Goal: Task Accomplishment & Management: Use online tool/utility

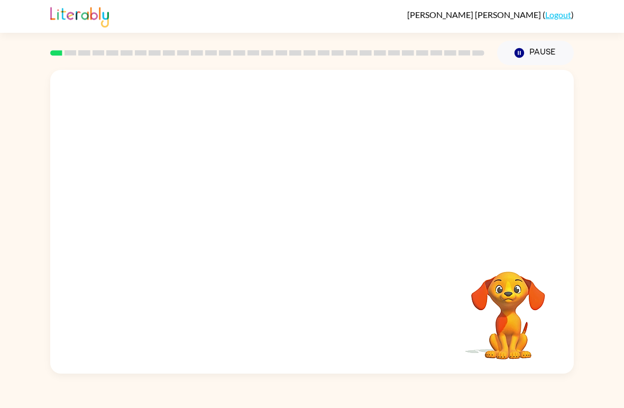
click at [279, 165] on video "Your browser must support playing .mp4 files to use Literably. Please try using…" at bounding box center [312, 159] width 524 height 179
click at [316, 233] on icon "button" at bounding box center [312, 227] width 19 height 19
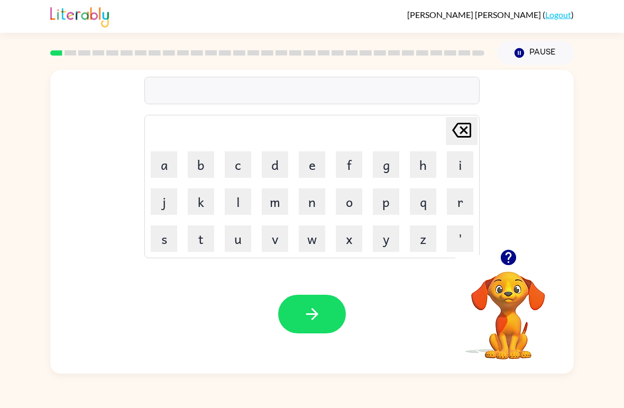
click at [509, 311] on video "Your browser must support playing .mp4 files to use Literably. Please try using…" at bounding box center [509, 308] width 106 height 106
click at [518, 260] on icon "button" at bounding box center [509, 257] width 19 height 19
click at [515, 253] on icon "button" at bounding box center [509, 257] width 19 height 19
click at [203, 168] on button "b" at bounding box center [201, 164] width 26 height 26
click at [342, 198] on button "o" at bounding box center [349, 201] width 26 height 26
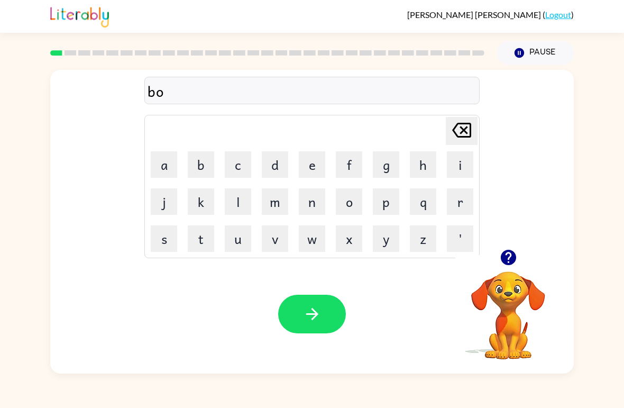
click at [462, 203] on button "r" at bounding box center [460, 201] width 26 height 26
click at [269, 157] on button "d" at bounding box center [275, 164] width 26 height 26
click at [311, 165] on button "e" at bounding box center [312, 164] width 26 height 26
click at [453, 204] on button "r" at bounding box center [460, 201] width 26 height 26
click at [321, 303] on button "button" at bounding box center [312, 314] width 68 height 39
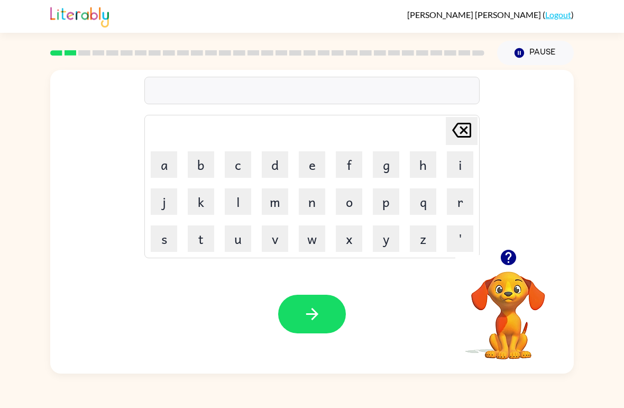
click at [241, 169] on button "c" at bounding box center [238, 164] width 26 height 26
click at [166, 166] on button "a" at bounding box center [164, 164] width 26 height 26
click at [416, 161] on button "h" at bounding box center [423, 164] width 26 height 26
click at [241, 234] on button "u" at bounding box center [238, 238] width 26 height 26
click at [196, 238] on button "t" at bounding box center [201, 238] width 26 height 26
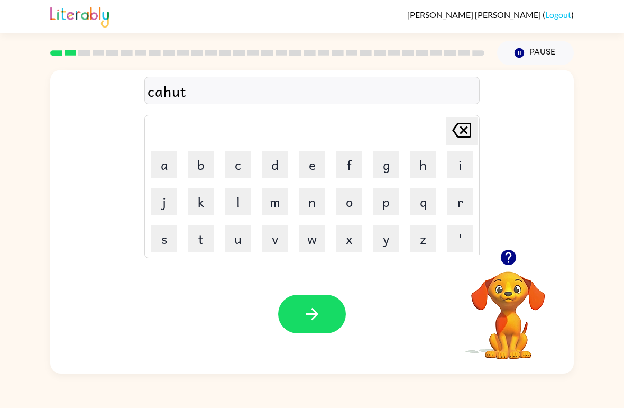
click at [204, 167] on button "b" at bounding box center [201, 164] width 26 height 26
click at [462, 134] on icon "[PERSON_NAME] last character input" at bounding box center [461, 129] width 25 height 25
click at [307, 168] on button "e" at bounding box center [312, 164] width 26 height 26
click at [297, 320] on button "button" at bounding box center [312, 314] width 68 height 39
click at [244, 201] on button "l" at bounding box center [238, 201] width 26 height 26
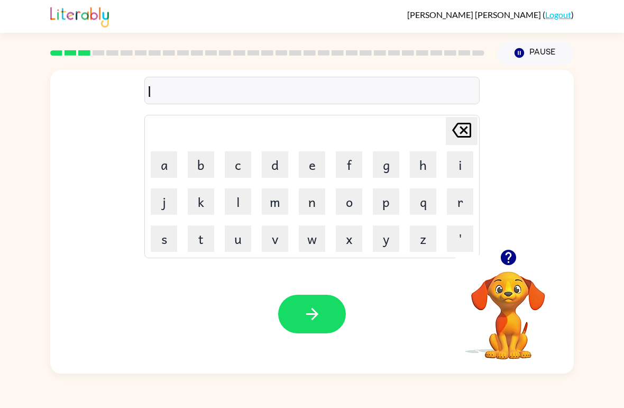
click at [355, 206] on button "o" at bounding box center [349, 201] width 26 height 26
click at [352, 213] on button "o" at bounding box center [349, 201] width 26 height 26
click at [201, 201] on button "k" at bounding box center [201, 201] width 26 height 26
click at [323, 172] on button "e" at bounding box center [312, 164] width 26 height 26
click at [195, 238] on button "t" at bounding box center [201, 238] width 26 height 26
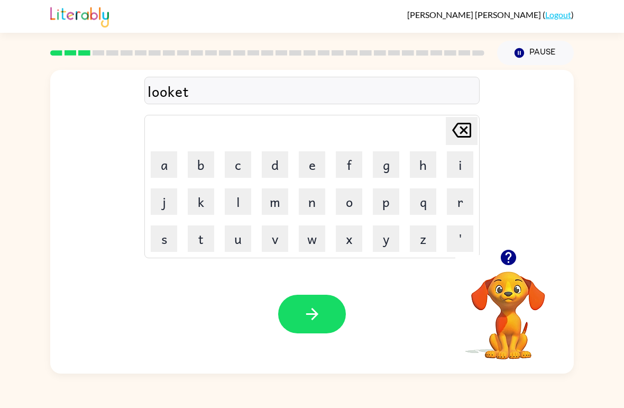
click at [310, 300] on button "button" at bounding box center [312, 314] width 68 height 39
click at [205, 239] on button "t" at bounding box center [201, 238] width 26 height 26
click at [303, 232] on button "w" at bounding box center [312, 238] width 26 height 26
click at [466, 170] on button "i" at bounding box center [460, 164] width 26 height 26
click at [310, 206] on button "n" at bounding box center [312, 201] width 26 height 26
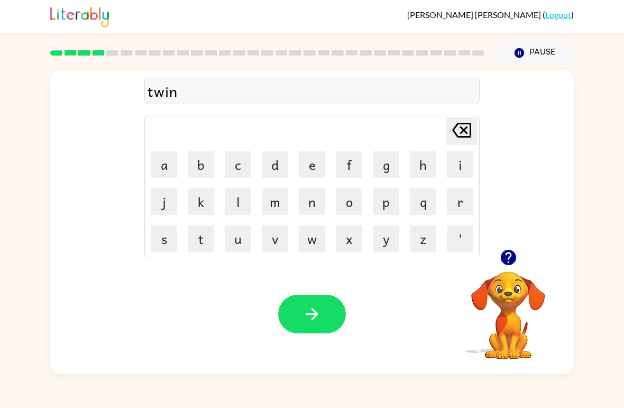
click at [302, 304] on button "button" at bounding box center [312, 314] width 68 height 39
click at [315, 199] on button "n" at bounding box center [312, 201] width 26 height 26
click at [313, 168] on button "e" at bounding box center [312, 164] width 26 height 26
click at [455, 208] on button "r" at bounding box center [460, 201] width 26 height 26
click at [158, 165] on button "a" at bounding box center [164, 164] width 26 height 26
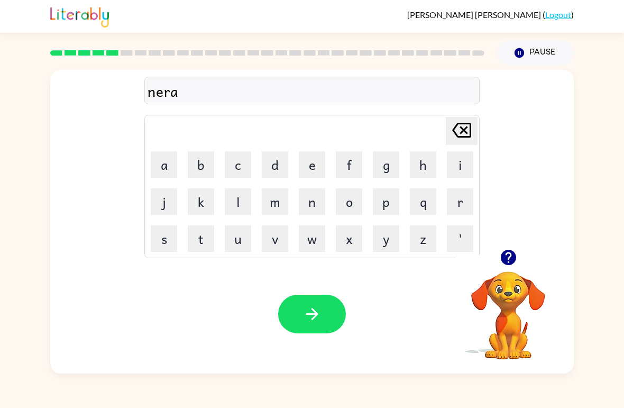
click at [238, 197] on button "l" at bounding box center [238, 201] width 26 height 26
click at [387, 244] on button "y" at bounding box center [386, 238] width 26 height 26
click at [317, 297] on button "button" at bounding box center [312, 314] width 68 height 39
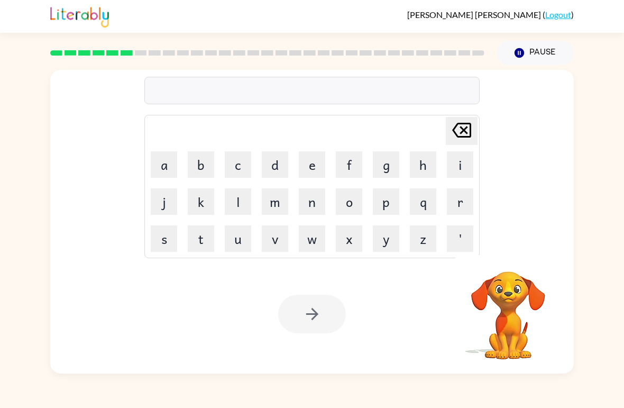
click at [207, 170] on button "b" at bounding box center [201, 164] width 26 height 26
click at [311, 164] on button "e" at bounding box center [312, 164] width 26 height 26
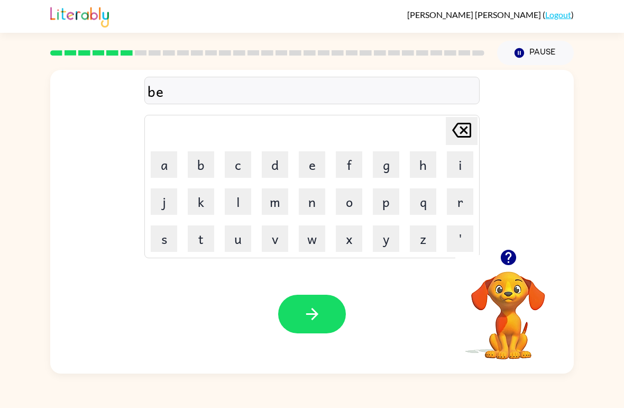
click at [425, 166] on button "h" at bounding box center [423, 164] width 26 height 26
click at [442, 165] on td "i" at bounding box center [460, 165] width 36 height 36
click at [458, 163] on button "i" at bounding box center [460, 164] width 26 height 26
click at [316, 164] on button "e" at bounding box center [312, 164] width 26 height 26
click at [311, 207] on button "n" at bounding box center [312, 201] width 26 height 26
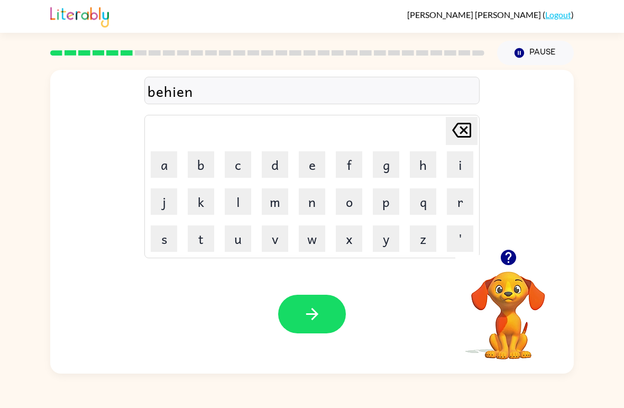
click at [274, 169] on button "d" at bounding box center [275, 164] width 26 height 26
click at [335, 317] on button "button" at bounding box center [312, 314] width 68 height 39
click at [203, 240] on button "t" at bounding box center [201, 238] width 26 height 26
click at [456, 207] on button "r" at bounding box center [460, 201] width 26 height 26
click at [456, 163] on button "i" at bounding box center [460, 164] width 26 height 26
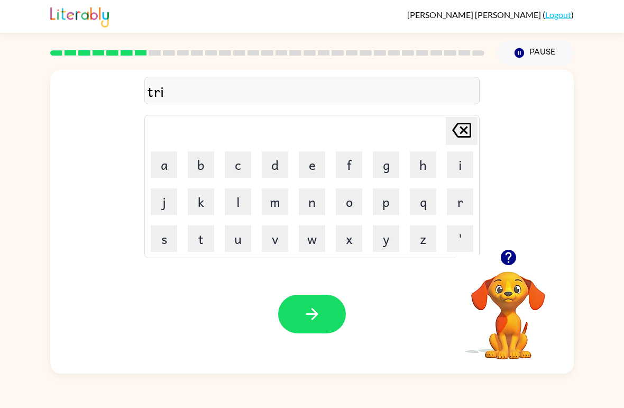
click at [244, 171] on button "c" at bounding box center [238, 164] width 26 height 26
click at [206, 202] on button "k" at bounding box center [201, 201] width 26 height 26
click at [313, 165] on button "e" at bounding box center [312, 164] width 26 height 26
click at [248, 210] on button "l" at bounding box center [238, 201] width 26 height 26
click at [310, 318] on icon "button" at bounding box center [312, 314] width 19 height 19
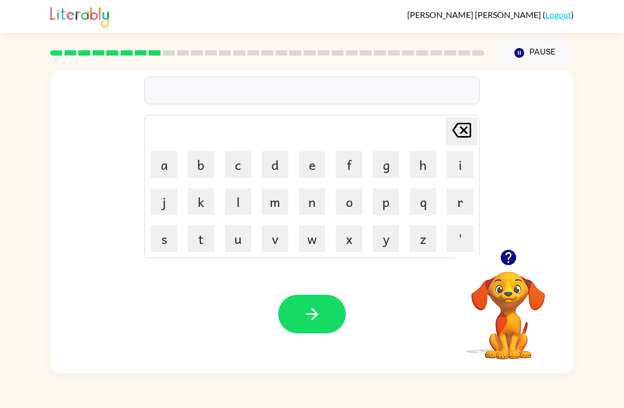
click at [277, 207] on button "m" at bounding box center [275, 201] width 26 height 26
click at [453, 167] on button "i" at bounding box center [460, 164] width 26 height 26
click at [464, 202] on button "r" at bounding box center [460, 201] width 26 height 26
click at [168, 162] on button "a" at bounding box center [164, 164] width 26 height 26
click at [243, 159] on button "c" at bounding box center [238, 164] width 26 height 26
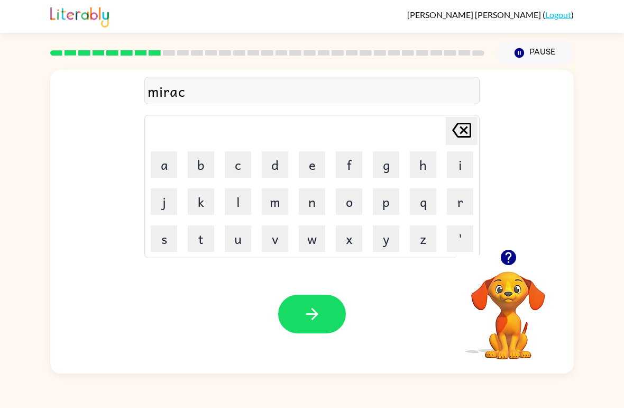
click at [351, 207] on button "o" at bounding box center [349, 201] width 26 height 26
click at [241, 202] on button "l" at bounding box center [238, 201] width 26 height 26
click at [315, 307] on icon "button" at bounding box center [312, 314] width 19 height 19
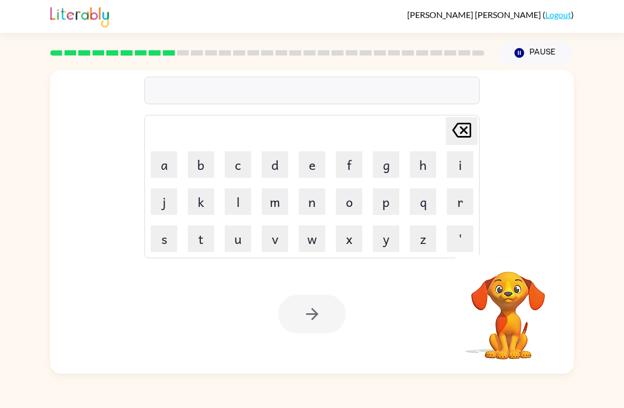
click at [310, 208] on button "n" at bounding box center [312, 201] width 26 height 26
click at [468, 165] on button "i" at bounding box center [460, 164] width 26 height 26
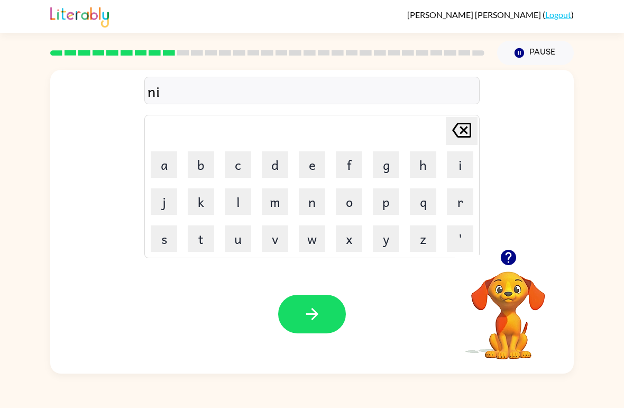
click at [268, 207] on button "m" at bounding box center [275, 201] width 26 height 26
click at [214, 162] on button "b" at bounding box center [201, 164] width 26 height 26
click at [310, 168] on button "e" at bounding box center [312, 164] width 26 height 26
click at [235, 209] on button "l" at bounding box center [238, 201] width 26 height 26
click at [298, 301] on button "button" at bounding box center [312, 314] width 68 height 39
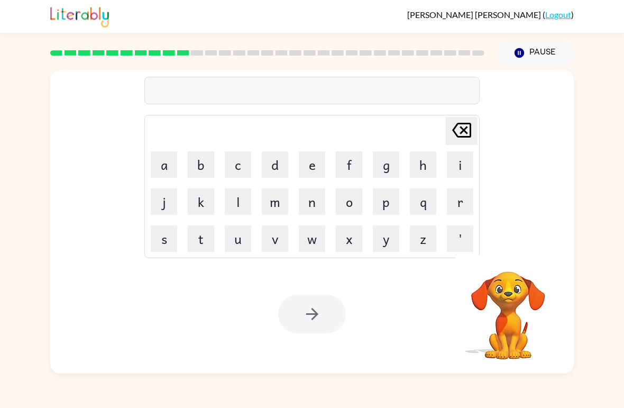
click at [235, 246] on button "u" at bounding box center [238, 238] width 26 height 26
click at [314, 212] on button "n" at bounding box center [312, 201] width 26 height 26
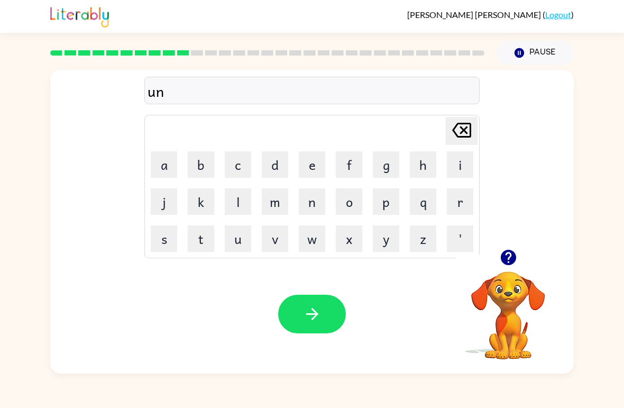
click at [350, 171] on button "f" at bounding box center [349, 164] width 26 height 26
click at [347, 206] on button "o" at bounding box center [349, 201] width 26 height 26
click at [240, 208] on button "l" at bounding box center [238, 201] width 26 height 26
click at [281, 160] on button "d" at bounding box center [275, 164] width 26 height 26
click at [309, 317] on icon "button" at bounding box center [312, 314] width 19 height 19
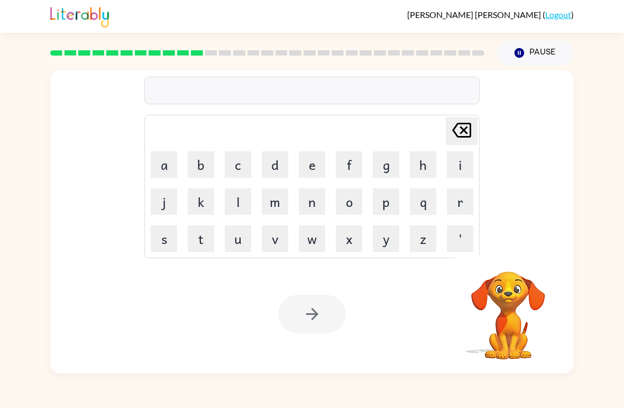
click at [269, 243] on button "v" at bounding box center [275, 238] width 26 height 26
click at [361, 204] on button "o" at bounding box center [349, 201] width 26 height 26
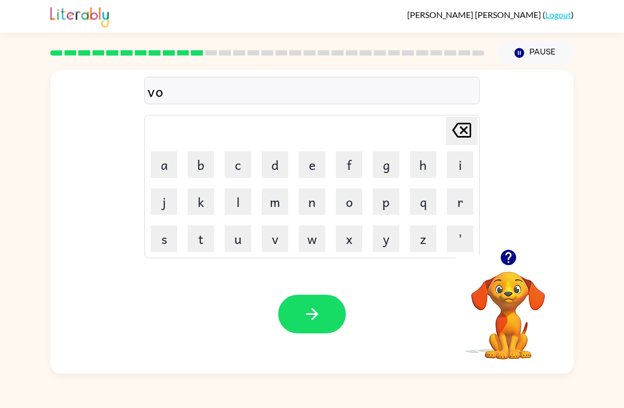
click at [205, 241] on button "t" at bounding box center [201, 238] width 26 height 26
click at [315, 166] on button "e" at bounding box center [312, 164] width 26 height 26
click at [318, 313] on icon "button" at bounding box center [312, 314] width 19 height 19
click at [204, 170] on button "b" at bounding box center [201, 164] width 26 height 26
click at [312, 167] on button "e" at bounding box center [312, 164] width 26 height 26
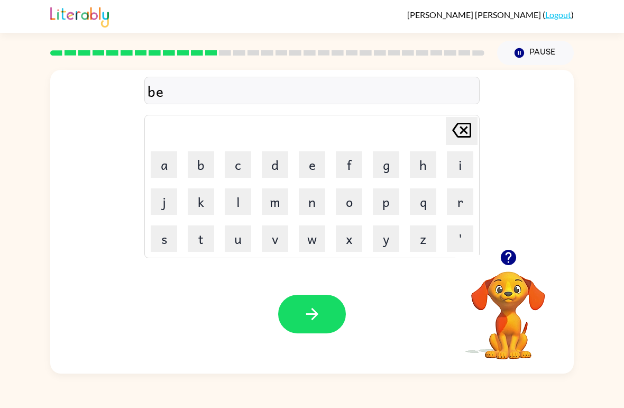
click at [276, 167] on button "d" at bounding box center [275, 164] width 26 height 26
click at [201, 246] on button "t" at bounding box center [201, 238] width 26 height 26
click at [460, 165] on button "i" at bounding box center [460, 164] width 26 height 26
click at [278, 207] on button "m" at bounding box center [275, 201] width 26 height 26
click at [304, 168] on button "e" at bounding box center [312, 164] width 26 height 26
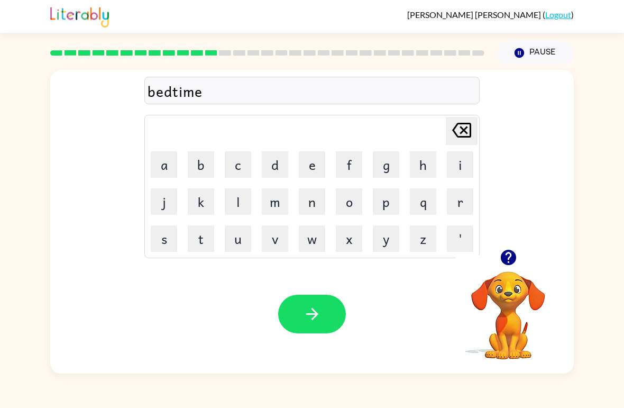
click at [297, 307] on button "button" at bounding box center [312, 314] width 68 height 39
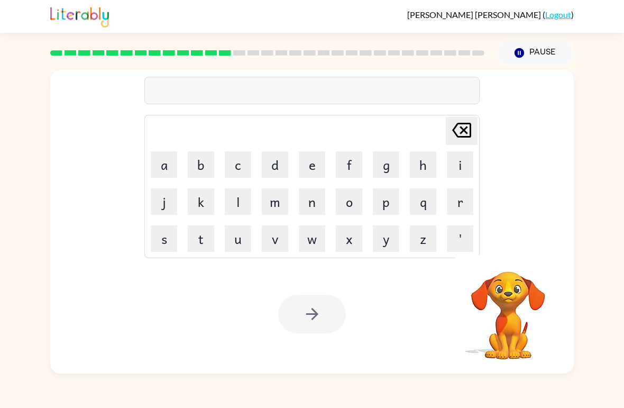
click at [348, 165] on button "f" at bounding box center [349, 164] width 26 height 26
click at [314, 165] on button "e" at bounding box center [312, 164] width 26 height 26
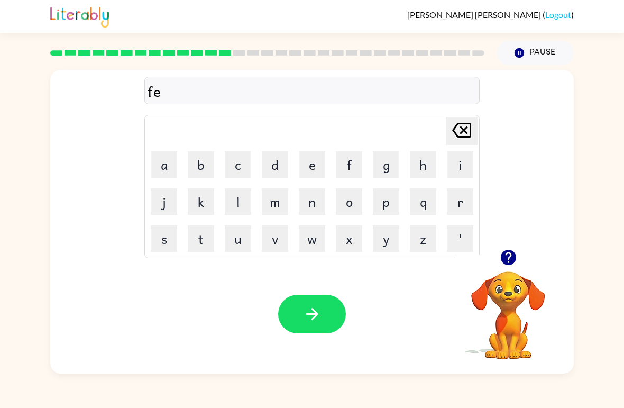
click at [315, 162] on button "e" at bounding box center [312, 164] width 26 height 26
click at [196, 243] on button "t" at bounding box center [201, 238] width 26 height 26
click at [323, 202] on button "n" at bounding box center [312, 201] width 26 height 26
click at [318, 170] on button "e" at bounding box center [312, 164] width 26 height 26
click at [168, 240] on button "s" at bounding box center [164, 238] width 26 height 26
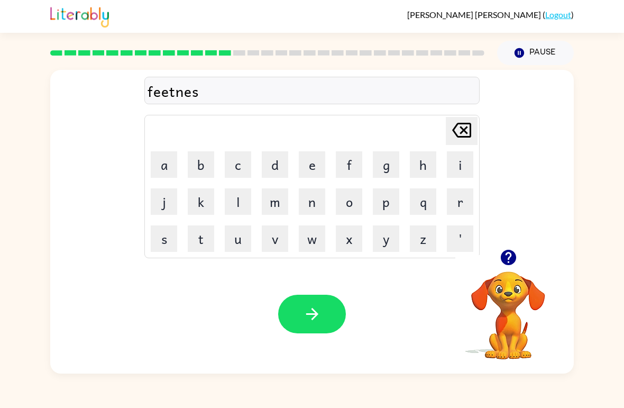
click at [299, 307] on button "button" at bounding box center [312, 314] width 68 height 39
click at [277, 164] on button "d" at bounding box center [275, 164] width 26 height 26
click at [452, 167] on button "i" at bounding box center [460, 164] width 26 height 26
click at [241, 214] on button "l" at bounding box center [238, 201] width 26 height 26
click at [321, 169] on button "e" at bounding box center [312, 164] width 26 height 26
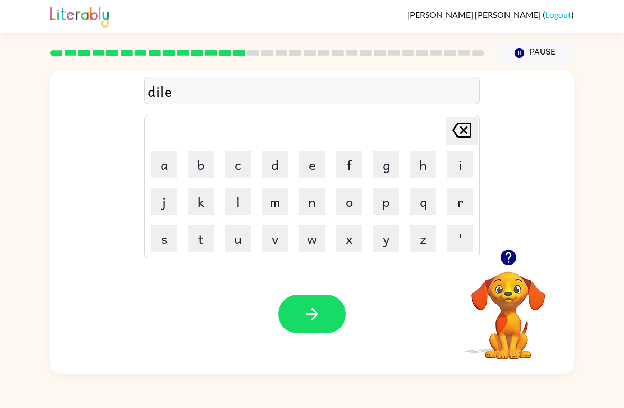
click at [458, 168] on button "i" at bounding box center [460, 164] width 26 height 26
click at [461, 132] on icon "[PERSON_NAME] last character input" at bounding box center [461, 129] width 25 height 25
click at [380, 242] on button "y" at bounding box center [386, 238] width 26 height 26
click at [304, 322] on icon "button" at bounding box center [312, 314] width 19 height 19
click at [201, 239] on button "t" at bounding box center [201, 238] width 26 height 26
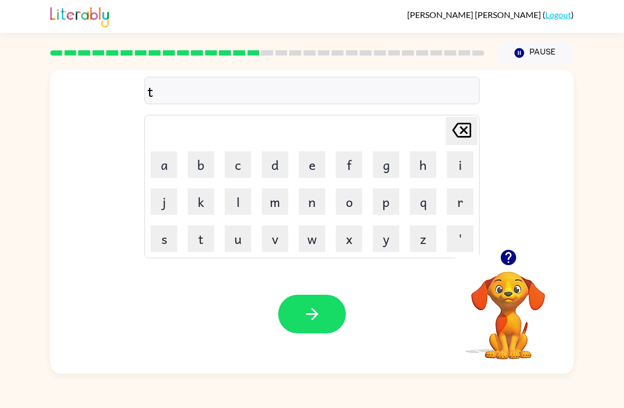
click at [316, 168] on button "e" at bounding box center [312, 164] width 26 height 26
click at [464, 201] on button "r" at bounding box center [460, 201] width 26 height 26
click at [315, 206] on button "n" at bounding box center [312, 201] width 26 height 26
click at [462, 126] on icon "[PERSON_NAME] last character input" at bounding box center [461, 129] width 25 height 25
click at [283, 204] on button "m" at bounding box center [275, 201] width 26 height 26
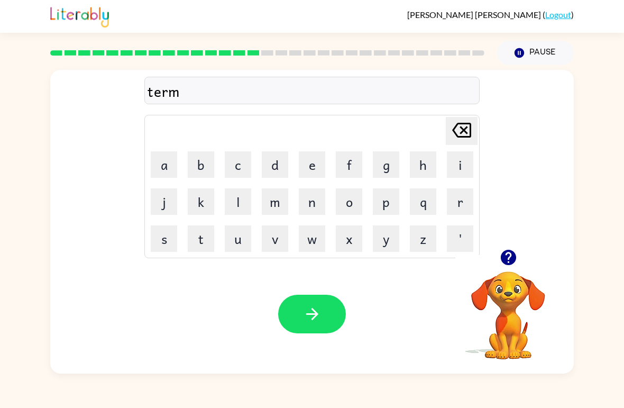
click at [309, 302] on button "button" at bounding box center [312, 314] width 68 height 39
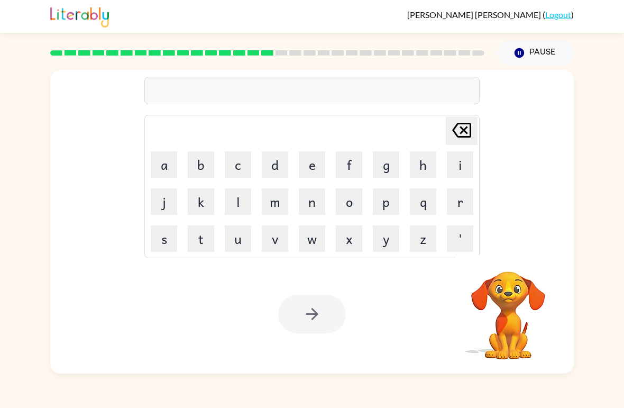
click at [168, 240] on button "s" at bounding box center [164, 238] width 26 height 26
click at [317, 168] on button "e" at bounding box center [312, 164] width 26 height 26
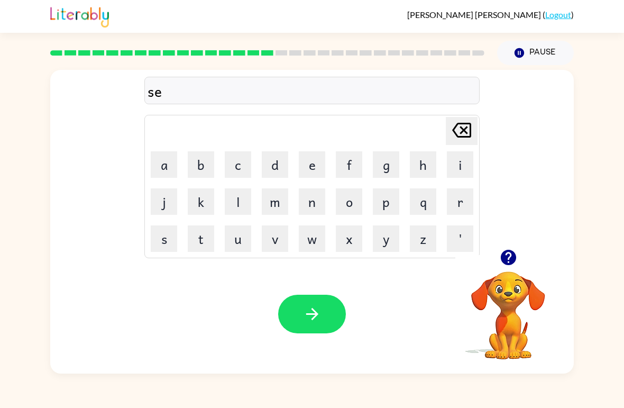
click at [214, 240] on button "t" at bounding box center [201, 238] width 26 height 26
click at [324, 339] on div "Your browser must support playing .mp4 files to use Literably. Please try using…" at bounding box center [312, 314] width 524 height 119
click at [280, 314] on button "button" at bounding box center [312, 314] width 68 height 39
click at [208, 168] on button "b" at bounding box center [201, 164] width 26 height 26
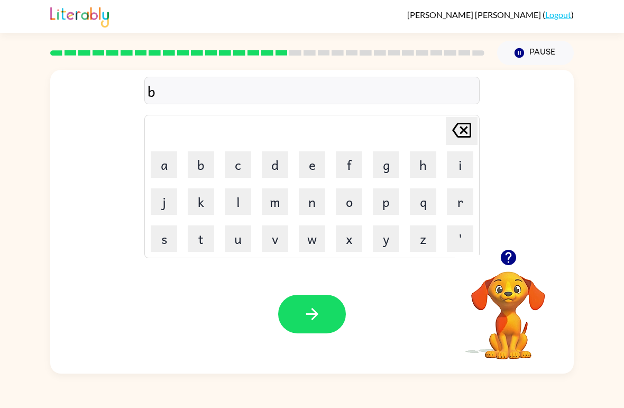
click at [460, 202] on button "r" at bounding box center [460, 201] width 26 height 26
click at [310, 171] on button "e" at bounding box center [312, 164] width 26 height 26
click at [313, 161] on button "e" at bounding box center [312, 164] width 26 height 26
click at [270, 203] on button "m" at bounding box center [275, 201] width 26 height 26
click at [457, 161] on button "i" at bounding box center [460, 164] width 26 height 26
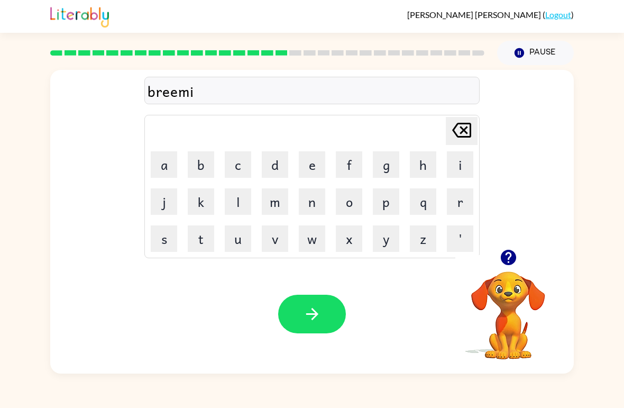
click at [312, 205] on button "n" at bounding box center [312, 201] width 26 height 26
click at [394, 172] on button "g" at bounding box center [386, 164] width 26 height 26
click at [287, 311] on button "button" at bounding box center [312, 314] width 68 height 39
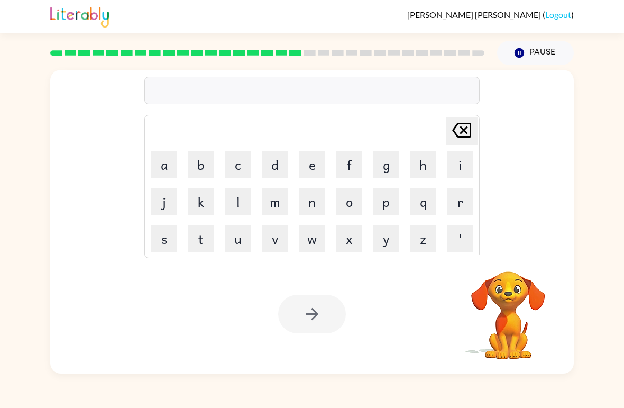
click at [385, 208] on button "p" at bounding box center [386, 201] width 26 height 26
click at [238, 199] on button "l" at bounding box center [238, 201] width 26 height 26
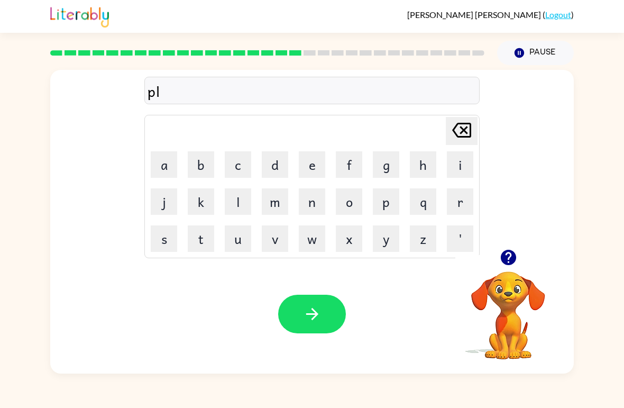
click at [166, 164] on button "a" at bounding box center [164, 164] width 26 height 26
click at [164, 234] on button "s" at bounding box center [164, 238] width 26 height 26
click at [199, 244] on button "t" at bounding box center [201, 238] width 26 height 26
click at [461, 166] on button "i" at bounding box center [460, 164] width 26 height 26
click at [242, 166] on button "c" at bounding box center [238, 164] width 26 height 26
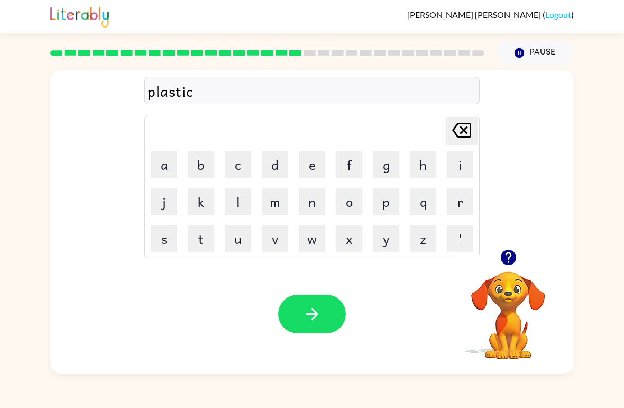
click at [301, 307] on button "button" at bounding box center [312, 314] width 68 height 39
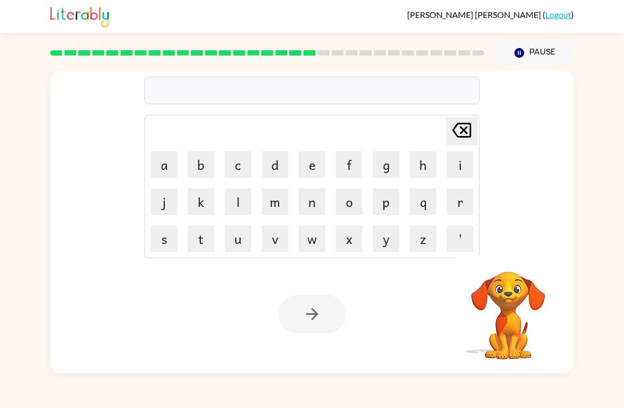
click at [278, 171] on button "d" at bounding box center [275, 164] width 26 height 26
click at [470, 158] on button "i" at bounding box center [460, 164] width 26 height 26
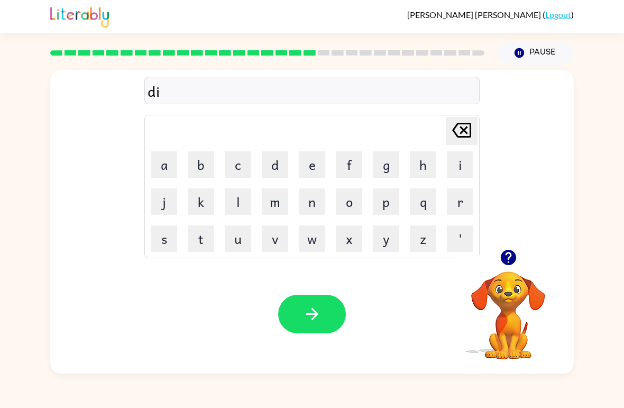
click at [167, 248] on button "s" at bounding box center [164, 238] width 26 height 26
click at [391, 198] on button "p" at bounding box center [386, 201] width 26 height 26
click at [240, 203] on button "l" at bounding box center [238, 201] width 26 height 26
click at [176, 168] on button "a" at bounding box center [164, 164] width 26 height 26
click at [384, 250] on button "y" at bounding box center [386, 238] width 26 height 26
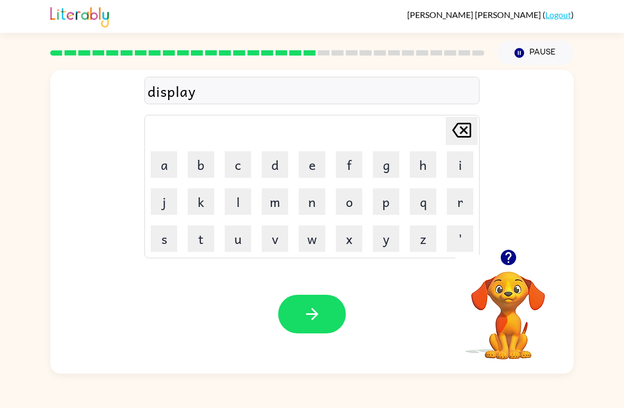
click at [305, 320] on icon "button" at bounding box center [312, 314] width 19 height 19
click at [279, 171] on button "d" at bounding box center [275, 164] width 26 height 26
click at [237, 240] on button "u" at bounding box center [238, 238] width 26 height 26
click at [166, 239] on button "s" at bounding box center [164, 238] width 26 height 26
click at [202, 240] on button "t" at bounding box center [201, 238] width 26 height 26
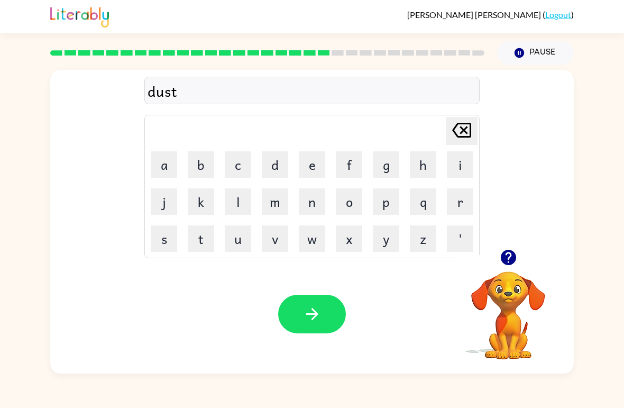
click at [319, 166] on button "e" at bounding box center [312, 164] width 26 height 26
click at [206, 244] on button "t" at bounding box center [201, 238] width 26 height 26
click at [310, 317] on icon "button" at bounding box center [312, 314] width 19 height 19
click at [165, 242] on button "s" at bounding box center [164, 238] width 26 height 26
click at [315, 167] on button "e" at bounding box center [312, 164] width 26 height 26
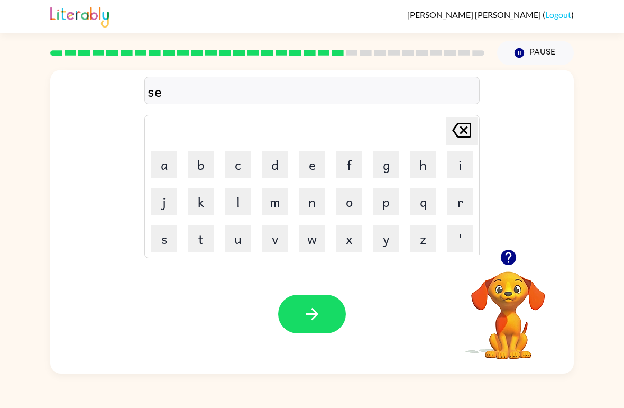
click at [313, 194] on button "n" at bounding box center [312, 201] width 26 height 26
click at [201, 237] on button "t" at bounding box center [201, 238] width 26 height 26
click at [467, 169] on button "i" at bounding box center [460, 164] width 26 height 26
click at [387, 204] on button "p" at bounding box center [386, 201] width 26 height 26
click at [309, 161] on button "e" at bounding box center [312, 164] width 26 height 26
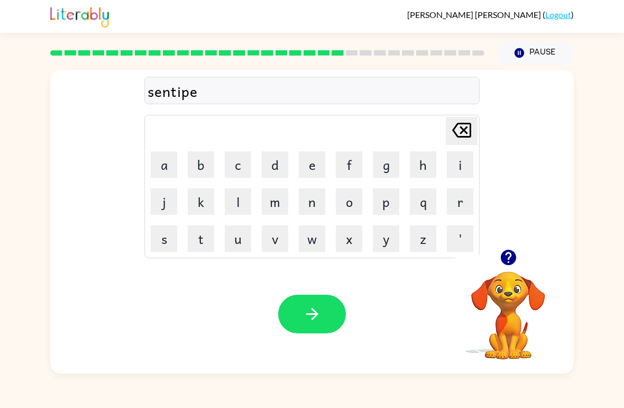
click at [298, 289] on div "Your browser must support playing .mp4 files to use Literably. Please try using…" at bounding box center [312, 314] width 524 height 119
click at [293, 297] on button "button" at bounding box center [312, 314] width 68 height 39
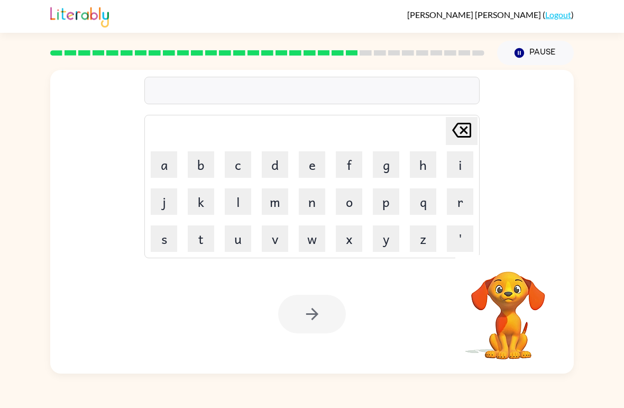
click at [462, 201] on button "r" at bounding box center [460, 201] width 26 height 26
click at [169, 173] on button "a" at bounding box center [164, 164] width 26 height 26
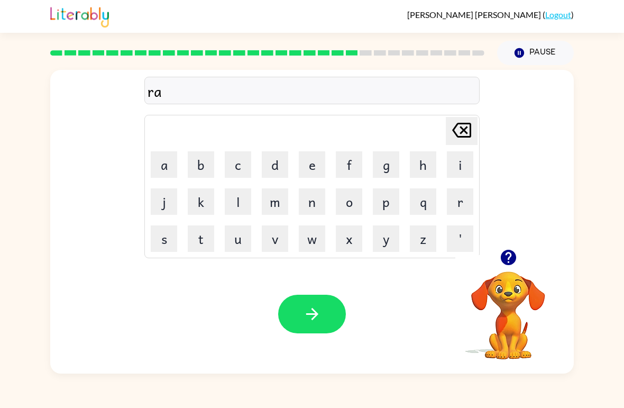
click at [462, 161] on button "i" at bounding box center [460, 164] width 26 height 26
click at [311, 204] on button "n" at bounding box center [312, 201] width 26 height 26
click at [245, 170] on button "c" at bounding box center [238, 164] width 26 height 26
click at [351, 205] on button "o" at bounding box center [349, 201] width 26 height 26
click at [237, 244] on button "u" at bounding box center [238, 238] width 26 height 26
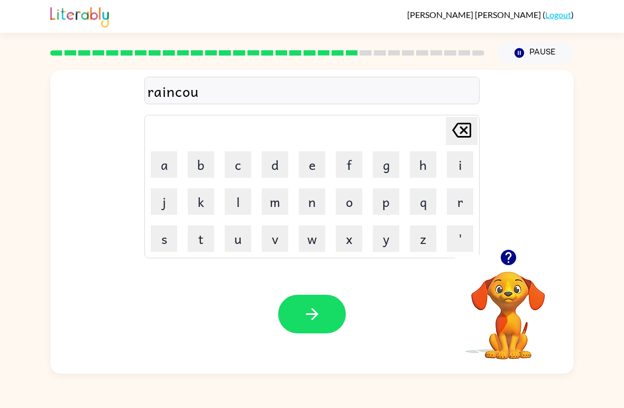
click at [199, 237] on button "t" at bounding box center [201, 238] width 26 height 26
click at [465, 138] on icon at bounding box center [461, 130] width 19 height 15
click at [465, 140] on icon "[PERSON_NAME] last character input" at bounding box center [461, 129] width 25 height 25
click at [462, 130] on icon at bounding box center [461, 130] width 19 height 15
click at [240, 241] on button "u" at bounding box center [238, 238] width 26 height 26
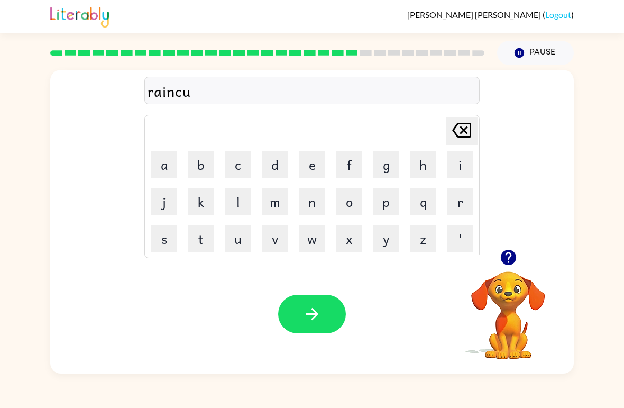
click at [349, 211] on button "o" at bounding box center [349, 201] width 26 height 26
click at [199, 243] on button "t" at bounding box center [201, 238] width 26 height 26
click at [476, 133] on button "[PERSON_NAME] last character input" at bounding box center [462, 131] width 32 height 28
click at [476, 132] on button "[PERSON_NAME] last character input" at bounding box center [462, 131] width 32 height 28
click at [467, 134] on icon at bounding box center [461, 130] width 19 height 15
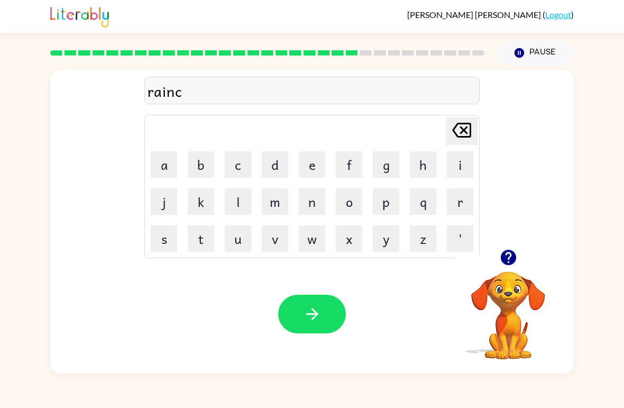
click at [357, 199] on button "o" at bounding box center [349, 201] width 26 height 26
click at [242, 245] on button "u" at bounding box center [238, 238] width 26 height 26
click at [205, 248] on button "t" at bounding box center [201, 238] width 26 height 26
click at [319, 168] on button "e" at bounding box center [312, 164] width 26 height 26
click at [295, 326] on button "button" at bounding box center [312, 314] width 68 height 39
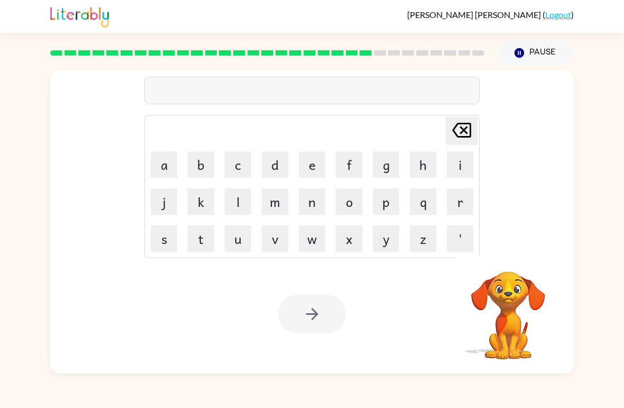
click at [270, 203] on button "m" at bounding box center [275, 201] width 26 height 26
click at [170, 168] on button "a" at bounding box center [164, 164] width 26 height 26
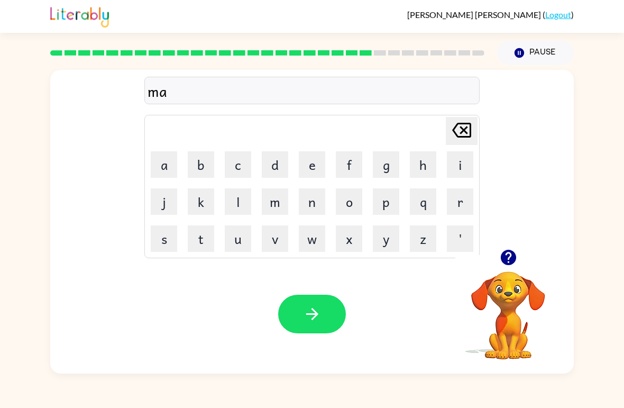
click at [456, 202] on button "r" at bounding box center [460, 201] width 26 height 26
click at [202, 210] on button "k" at bounding box center [201, 201] width 26 height 26
click at [303, 164] on button "e" at bounding box center [312, 164] width 26 height 26
click at [470, 211] on button "r" at bounding box center [460, 201] width 26 height 26
click at [301, 312] on button "button" at bounding box center [312, 314] width 68 height 39
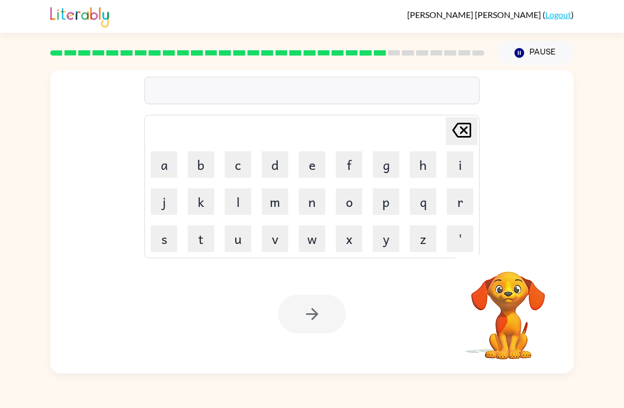
click at [280, 168] on button "d" at bounding box center [275, 164] width 26 height 26
click at [461, 135] on icon "[PERSON_NAME] last character input" at bounding box center [461, 129] width 25 height 25
click at [164, 176] on button "a" at bounding box center [164, 164] width 26 height 26
click at [270, 168] on button "d" at bounding box center [275, 164] width 26 height 26
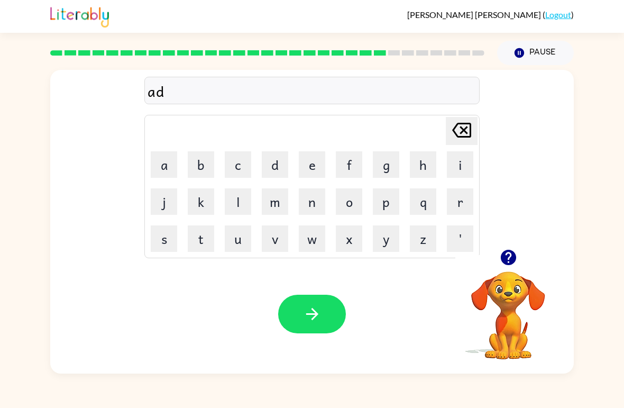
click at [278, 242] on button "v" at bounding box center [275, 238] width 26 height 26
click at [162, 203] on button "j" at bounding box center [164, 201] width 26 height 26
click at [458, 129] on icon "[PERSON_NAME] last character input" at bounding box center [461, 129] width 25 height 25
click at [164, 167] on button "a" at bounding box center [164, 164] width 26 height 26
click at [319, 191] on button "n" at bounding box center [312, 201] width 26 height 26
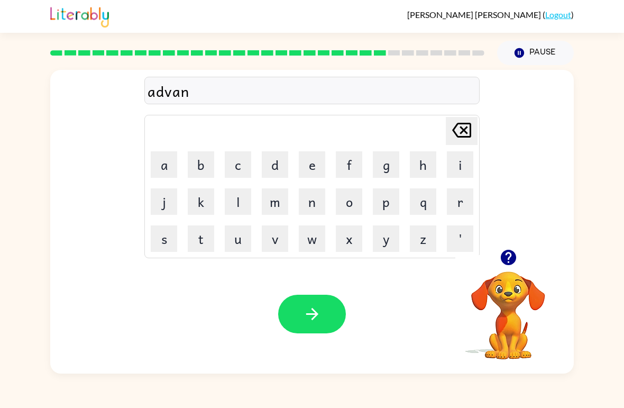
click at [171, 250] on button "s" at bounding box center [164, 238] width 26 height 26
click at [465, 160] on button "i" at bounding box center [460, 164] width 26 height 26
click at [314, 207] on button "n" at bounding box center [312, 201] width 26 height 26
click at [312, 303] on button "button" at bounding box center [312, 314] width 68 height 39
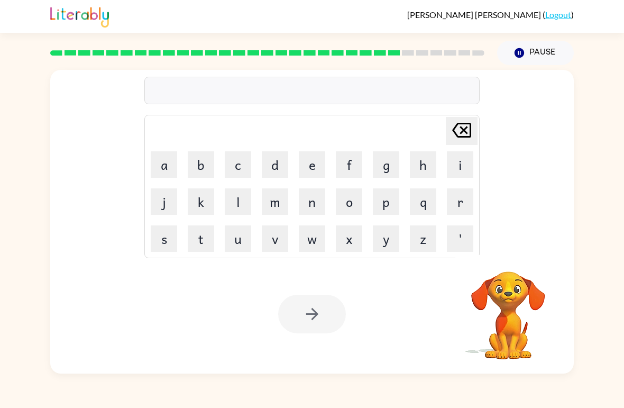
click at [388, 171] on button "g" at bounding box center [386, 164] width 26 height 26
click at [351, 199] on button "o" at bounding box center [349, 201] width 26 height 26
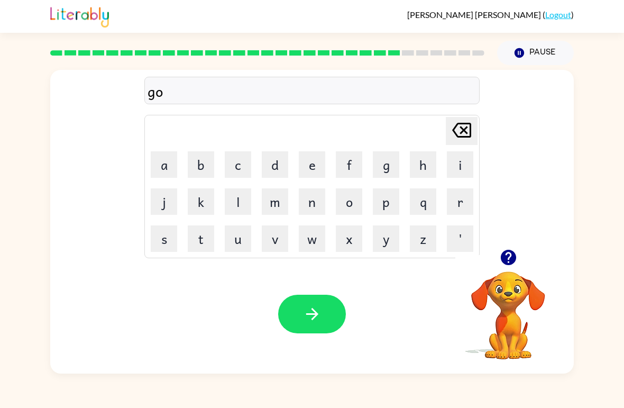
click at [272, 163] on button "d" at bounding box center [275, 164] width 26 height 26
click at [465, 135] on icon "[PERSON_NAME] last character input" at bounding box center [461, 129] width 25 height 25
click at [206, 166] on button "b" at bounding box center [201, 164] width 26 height 26
click at [240, 204] on button "l" at bounding box center [238, 201] width 26 height 26
click at [315, 165] on button "e" at bounding box center [312, 164] width 26 height 26
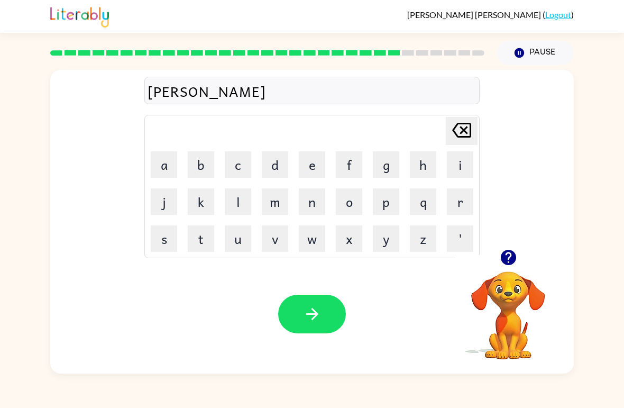
click at [309, 213] on button "n" at bounding box center [312, 201] width 26 height 26
click at [306, 312] on icon "button" at bounding box center [312, 314] width 19 height 19
click at [380, 173] on button "g" at bounding box center [386, 164] width 26 height 26
click at [349, 204] on button "o" at bounding box center [349, 201] width 26 height 26
click at [202, 168] on button "b" at bounding box center [201, 164] width 26 height 26
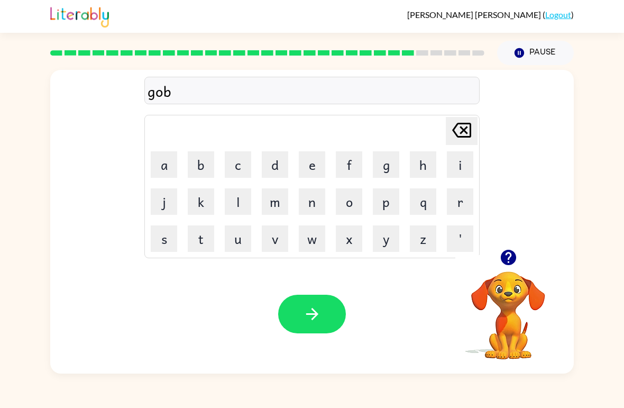
click at [315, 161] on button "e" at bounding box center [312, 164] width 26 height 26
click at [465, 203] on button "r" at bounding box center [460, 201] width 26 height 26
click at [275, 201] on button "m" at bounding box center [275, 201] width 26 height 26
click at [312, 163] on button "e" at bounding box center [312, 164] width 26 height 26
click at [316, 201] on button "n" at bounding box center [312, 201] width 26 height 26
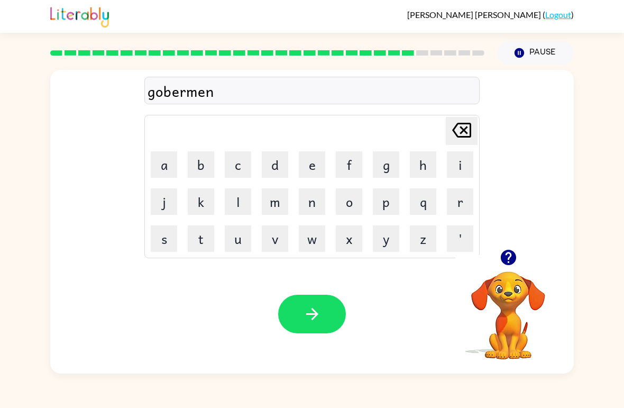
click at [203, 237] on button "t" at bounding box center [201, 238] width 26 height 26
click at [303, 315] on icon "button" at bounding box center [312, 314] width 19 height 19
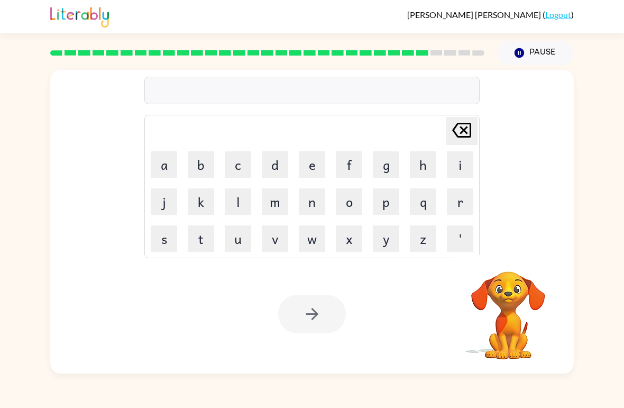
click at [166, 241] on button "s" at bounding box center [164, 238] width 26 height 26
click at [207, 248] on button "t" at bounding box center [201, 238] width 26 height 26
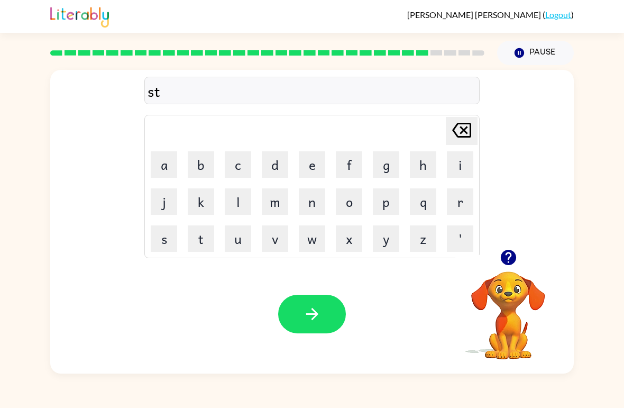
click at [467, 203] on button "r" at bounding box center [460, 201] width 26 height 26
click at [313, 166] on button "e" at bounding box center [312, 164] width 26 height 26
click at [305, 203] on button "n" at bounding box center [312, 201] width 26 height 26
click at [295, 311] on button "button" at bounding box center [312, 314] width 68 height 39
click at [429, 166] on button "h" at bounding box center [423, 164] width 26 height 26
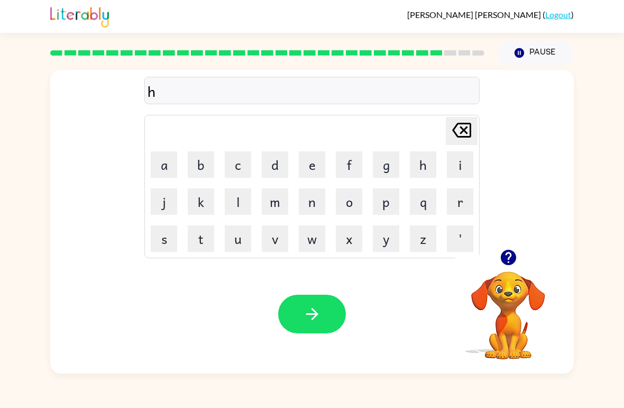
click at [306, 165] on button "e" at bounding box center [312, 164] width 26 height 26
click at [460, 123] on icon "[PERSON_NAME] last character input" at bounding box center [461, 129] width 25 height 25
click at [448, 133] on button "[PERSON_NAME] last character input" at bounding box center [462, 131] width 32 height 28
click at [165, 250] on button "s" at bounding box center [164, 238] width 26 height 26
click at [424, 171] on button "h" at bounding box center [423, 164] width 26 height 26
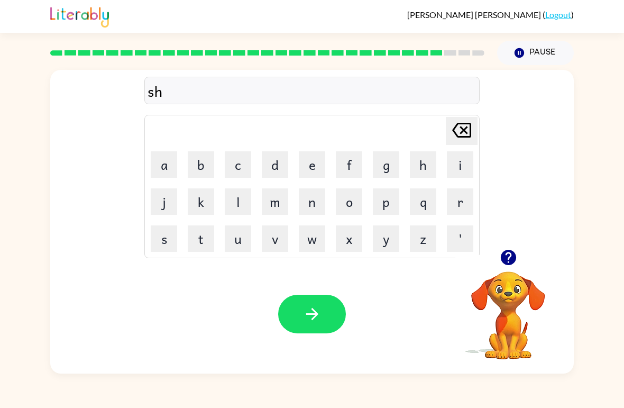
click at [310, 160] on button "e" at bounding box center [312, 164] width 26 height 26
click at [386, 202] on button "p" at bounding box center [386, 201] width 26 height 26
click at [459, 125] on icon "[PERSON_NAME] last character input" at bounding box center [461, 129] width 25 height 25
click at [475, 131] on button "[PERSON_NAME] last character input" at bounding box center [462, 131] width 32 height 28
click at [162, 163] on button "a" at bounding box center [164, 164] width 26 height 26
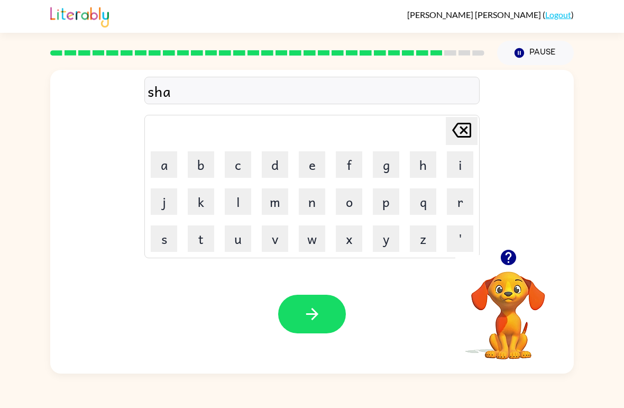
click at [460, 169] on button "i" at bounding box center [460, 164] width 26 height 26
click at [388, 208] on button "p" at bounding box center [386, 201] width 26 height 26
click at [316, 162] on button "e" at bounding box center [312, 164] width 26 height 26
click at [307, 311] on icon "button" at bounding box center [312, 314] width 19 height 19
click at [313, 161] on button "e" at bounding box center [312, 164] width 26 height 26
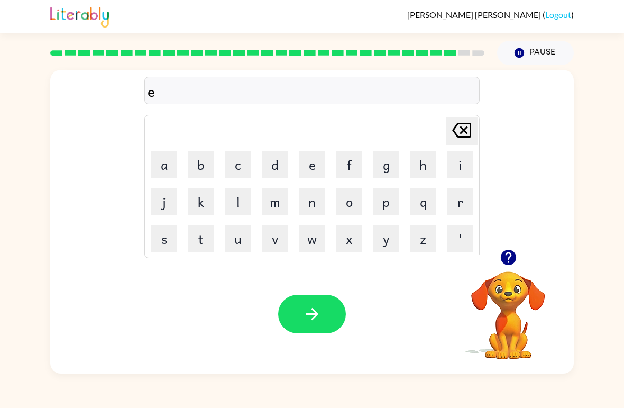
click at [352, 264] on div "Your browser must support playing .mp4 files to use Literably. Please try using…" at bounding box center [312, 314] width 524 height 119
click at [340, 238] on button "x" at bounding box center [349, 238] width 26 height 26
click at [315, 172] on button "e" at bounding box center [312, 164] width 26 height 26
click at [241, 206] on button "l" at bounding box center [238, 201] width 26 height 26
click at [314, 157] on button "e" at bounding box center [312, 164] width 26 height 26
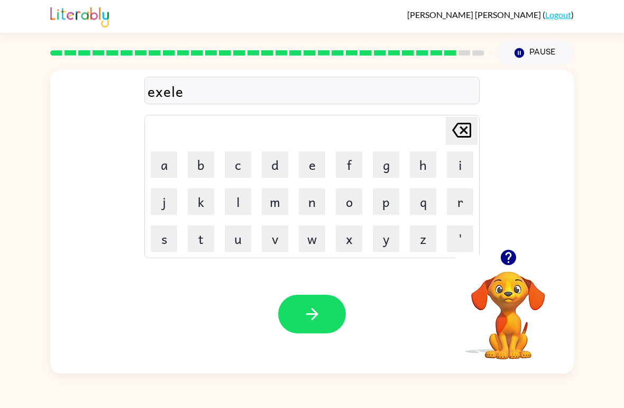
click at [312, 202] on button "n" at bounding box center [312, 201] width 26 height 26
click at [192, 234] on button "t" at bounding box center [201, 238] width 26 height 26
click at [301, 331] on button "button" at bounding box center [312, 314] width 68 height 39
click at [156, 203] on button "j" at bounding box center [164, 201] width 26 height 26
click at [352, 204] on button "o" at bounding box center [349, 201] width 26 height 26
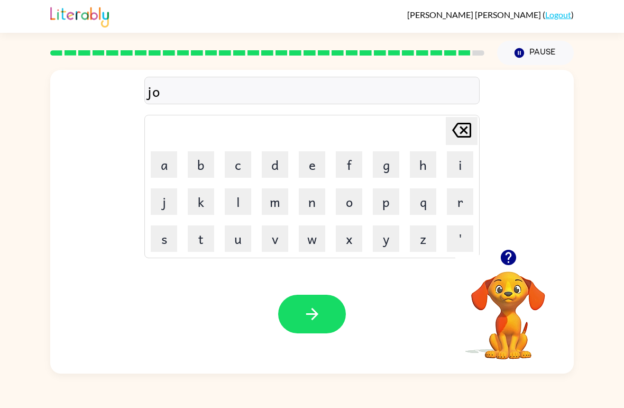
click at [195, 168] on button "b" at bounding box center [201, 164] width 26 height 26
click at [461, 208] on button "r" at bounding box center [460, 201] width 26 height 26
click at [316, 166] on button "e" at bounding box center [312, 164] width 26 height 26
click at [205, 211] on button "k" at bounding box center [201, 201] width 26 height 26
click at [322, 174] on button "e" at bounding box center [312, 164] width 26 height 26
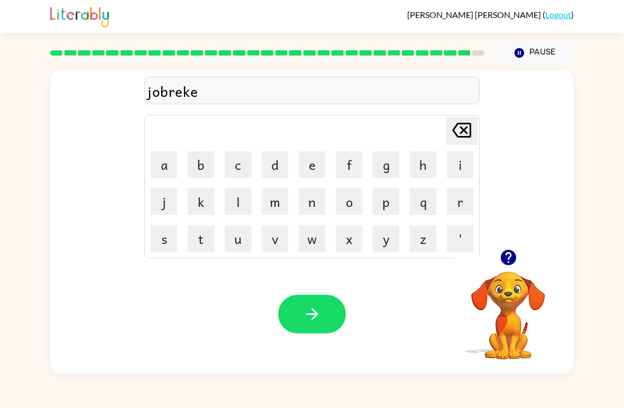
click at [457, 203] on button "r" at bounding box center [460, 201] width 26 height 26
click at [301, 314] on button "button" at bounding box center [312, 314] width 68 height 39
